Goal: Task Accomplishment & Management: Use online tool/utility

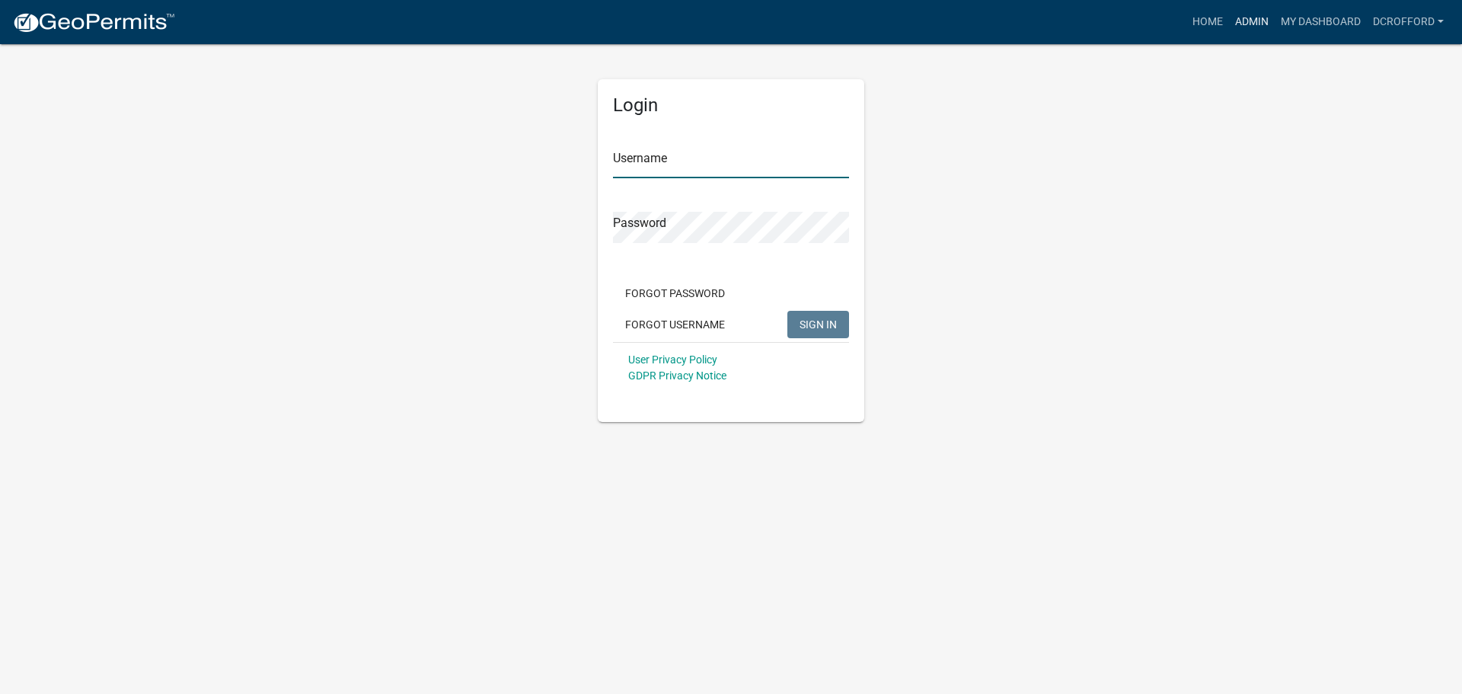
type input "dcrofford"
click at [1249, 16] on link "Admin" at bounding box center [1252, 22] width 46 height 29
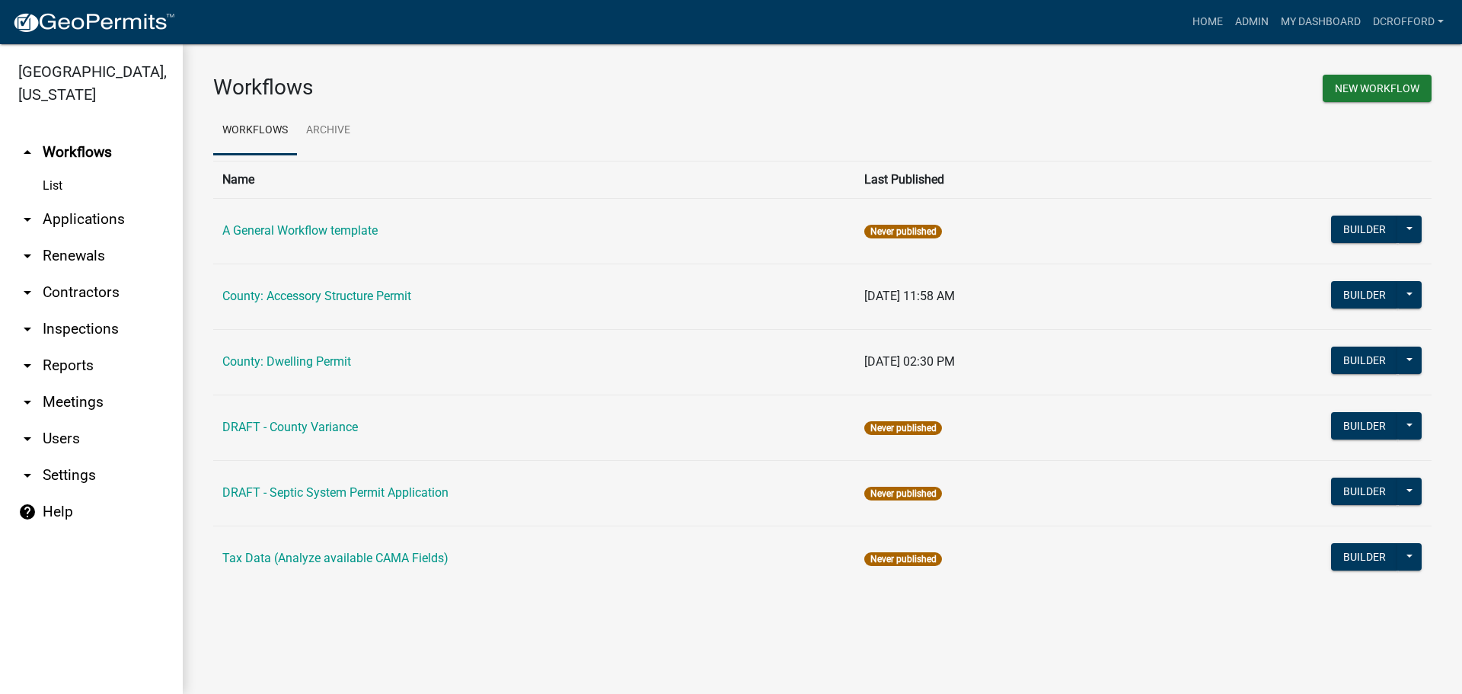
click at [81, 211] on link "arrow_drop_down Applications" at bounding box center [91, 219] width 183 height 37
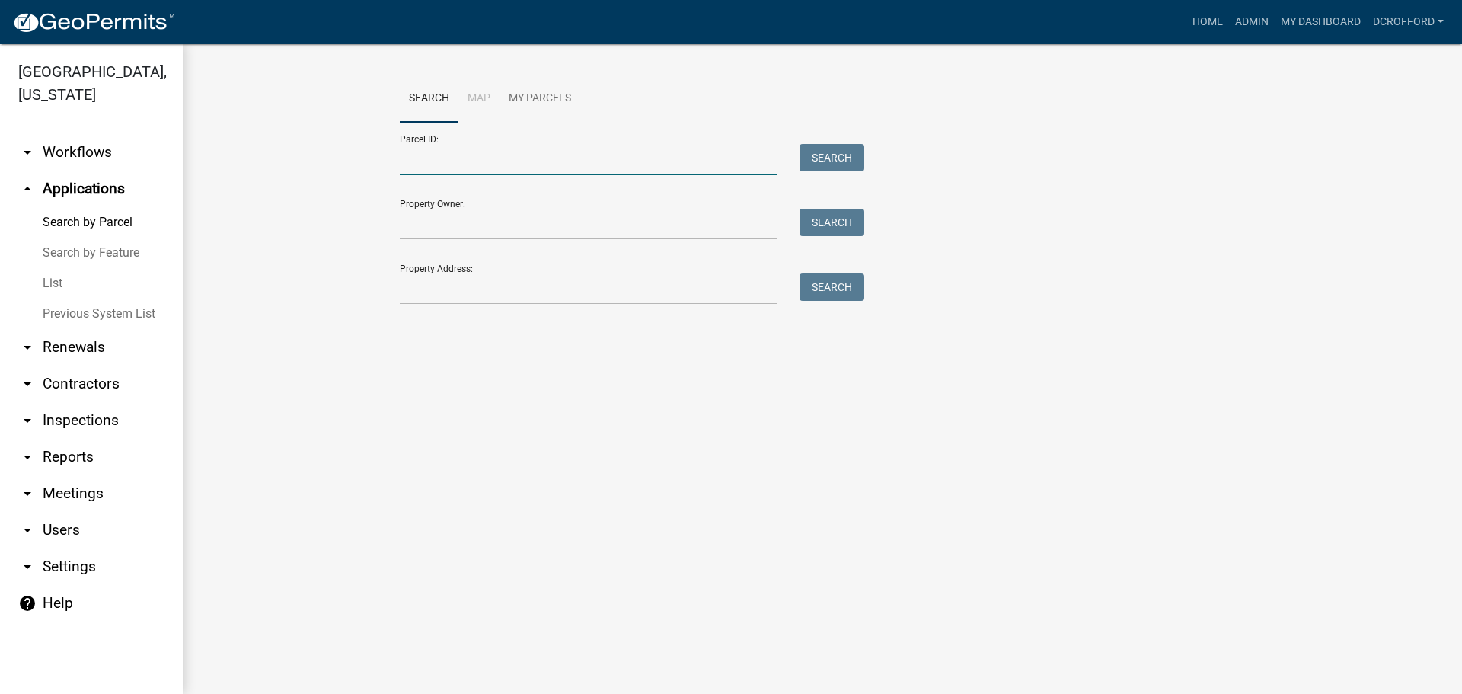
click at [459, 158] on input "Parcel ID:" at bounding box center [588, 159] width 377 height 31
type input "0010199250"
click at [835, 159] on button "Search" at bounding box center [831, 157] width 65 height 27
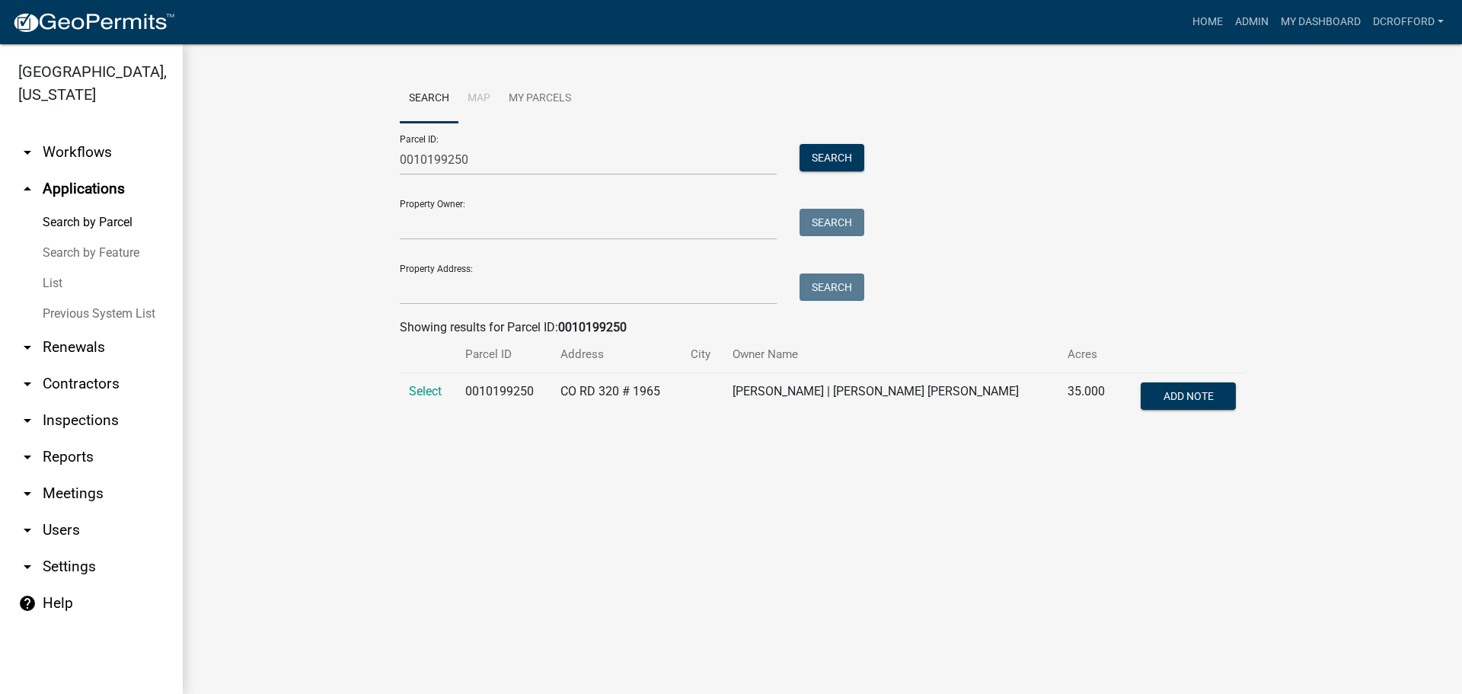
click at [408, 391] on td "Select" at bounding box center [428, 398] width 56 height 50
click at [413, 388] on span "Select" at bounding box center [425, 391] width 33 height 14
